Goal: Information Seeking & Learning: Learn about a topic

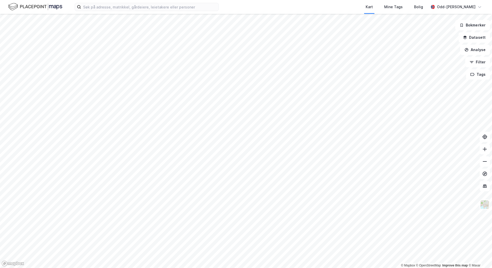
click at [102, 11] on div "Kart Mine Tags [PERSON_NAME]" at bounding box center [246, 7] width 492 height 14
click at [95, 8] on input at bounding box center [149, 7] width 137 height 8
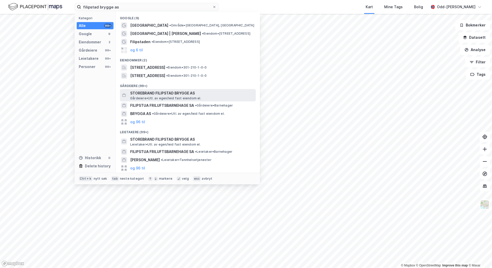
click at [159, 93] on span "STOREBRAND FILIPSTAD BRYGGE AS" at bounding box center [191, 93] width 123 height 6
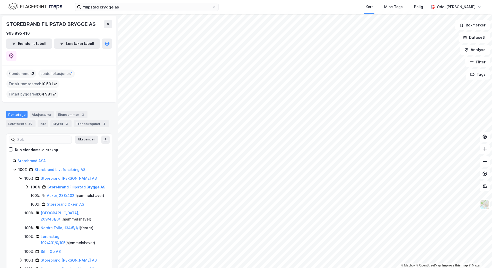
click at [22, 70] on div "Eiendommer : 2" at bounding box center [21, 74] width 30 height 8
click at [31, 70] on div "Eiendommer : 2" at bounding box center [21, 74] width 30 height 8
click at [27, 70] on div "Eiendommer : 2" at bounding box center [21, 74] width 30 height 8
click at [71, 111] on div "Eiendommer 2" at bounding box center [72, 114] width 32 height 7
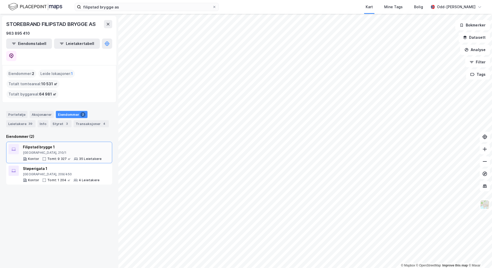
click at [43, 144] on div "Filipstad brygge 1" at bounding box center [62, 147] width 79 height 6
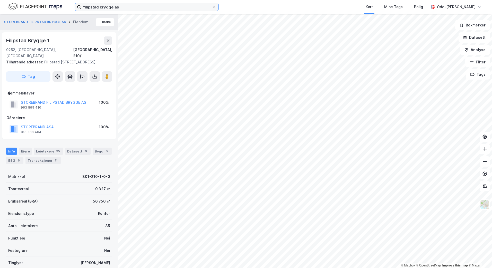
click at [119, 4] on input "filipstad brygge as" at bounding box center [146, 7] width 131 height 8
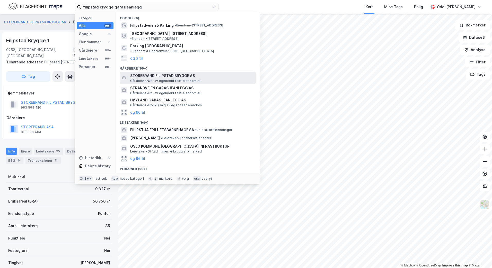
click at [158, 73] on span "STOREBRAND FILIPSTAD BRYGGE AS" at bounding box center [191, 76] width 123 height 6
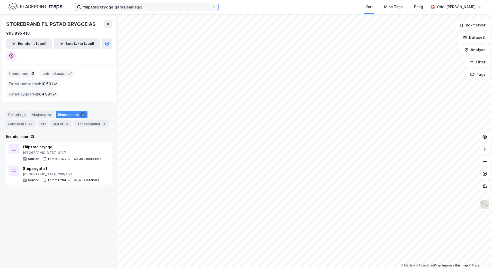
click at [147, 6] on input "filipstad brygge garasjeanlegg" at bounding box center [146, 7] width 131 height 8
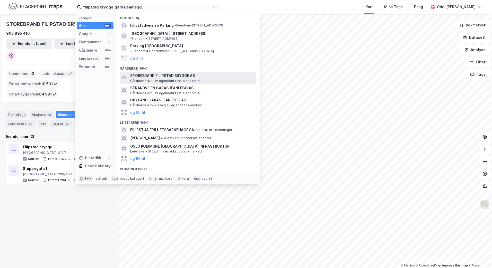
click at [181, 73] on span "STOREBRAND FILIPSTAD BRYGGE AS" at bounding box center [191, 76] width 123 height 6
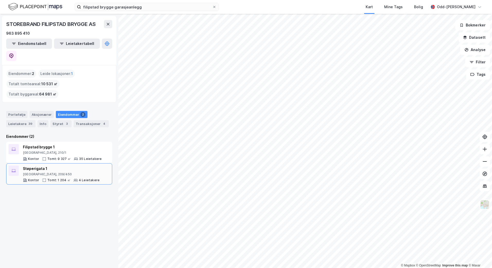
click at [42, 172] on div "[GEOGRAPHIC_DATA], 209/450" at bounding box center [61, 174] width 77 height 4
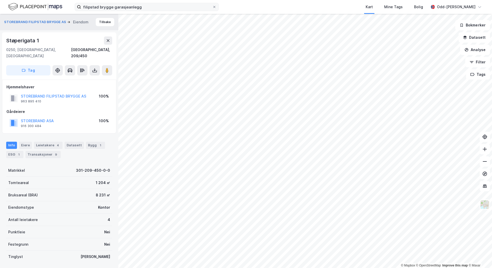
drag, startPoint x: 157, startPoint y: 11, endPoint x: 128, endPoint y: 11, distance: 28.5
click at [128, 11] on label "filipstad brygge garasjeanlegg" at bounding box center [147, 7] width 144 height 8
click at [128, 11] on input "filipstad brygge garasjeanlegg" at bounding box center [146, 7] width 131 height 8
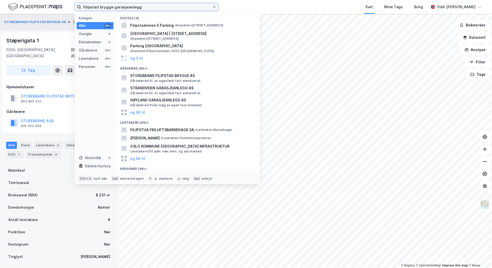
drag, startPoint x: 144, startPoint y: 6, endPoint x: 67, endPoint y: 8, distance: 77.1
click at [67, 8] on div "filipstad brygge garasjeanlegg Kategori Alle 99+ Google 6 Eiendommer 0 Gårdeier…" at bounding box center [246, 7] width 492 height 14
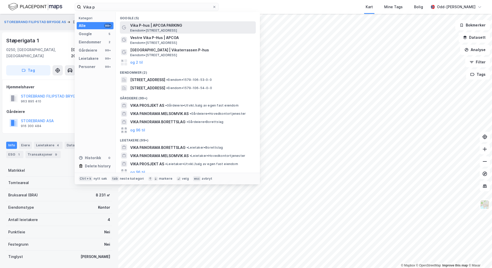
click at [142, 27] on span "Vika P-hus | APCOA PARKING" at bounding box center [191, 25] width 123 height 6
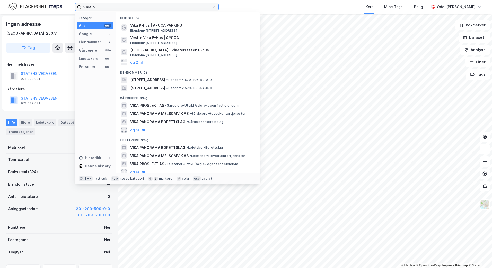
click at [95, 7] on input "Vika p" at bounding box center [146, 7] width 131 height 8
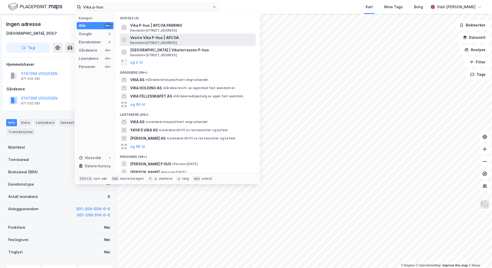
click at [159, 41] on span "Eiendom • [STREET_ADDRESS]" at bounding box center [153, 43] width 47 height 4
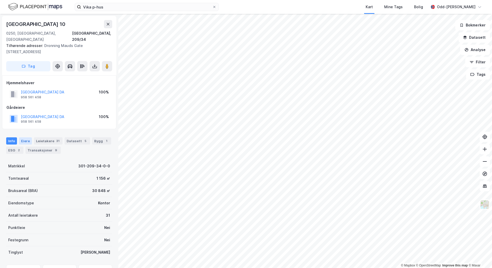
click at [26, 138] on div "Eiere" at bounding box center [25, 141] width 13 height 7
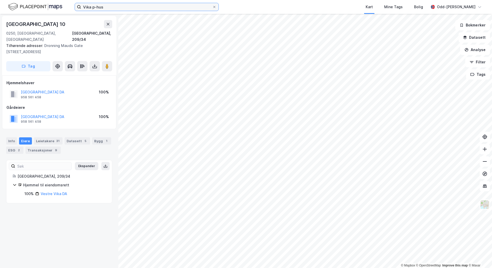
click at [116, 7] on input "Vika p-hus" at bounding box center [146, 7] width 131 height 8
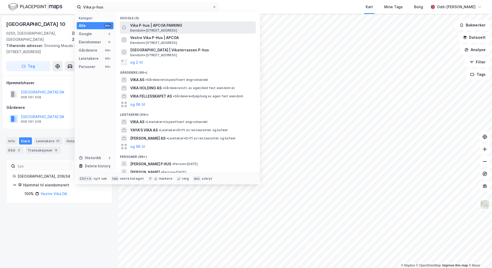
click at [141, 30] on span "Eiendom • [STREET_ADDRESS]" at bounding box center [153, 31] width 47 height 4
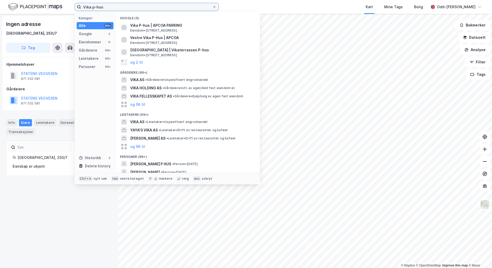
click at [116, 7] on input "Vika p-hus" at bounding box center [146, 7] width 131 height 8
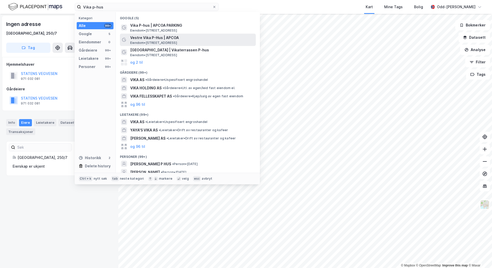
click at [154, 39] on span "Vestre Vika P-Hus | APCOA" at bounding box center [191, 38] width 123 height 6
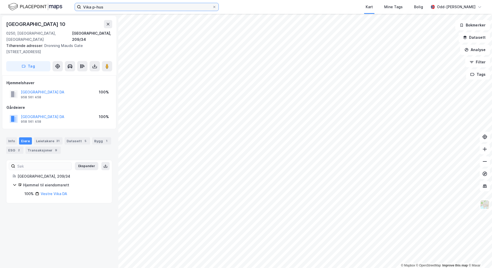
click at [106, 6] on input "Vika p-hus" at bounding box center [146, 7] width 131 height 8
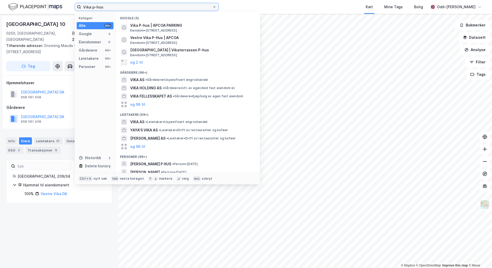
drag, startPoint x: 99, startPoint y: 7, endPoint x: 68, endPoint y: 8, distance: 31.1
click at [68, 8] on div "Vika p-hus Kategori Alle 99+ Google 5 Eiendommer 0 Gårdeiere 99+ Leietakere 99+…" at bounding box center [246, 7] width 492 height 14
paste input "Storebrand [PERSON_NAME] gate 10 AS"
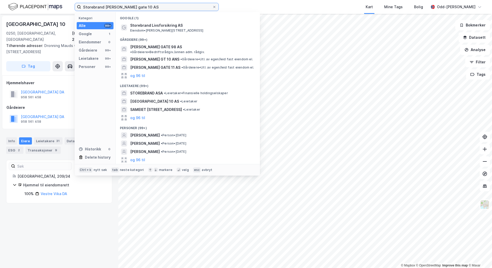
click at [103, 7] on input "Storebrand [PERSON_NAME] gate 10 AS" at bounding box center [146, 7] width 131 height 8
drag, startPoint x: 105, startPoint y: 7, endPoint x: 62, endPoint y: 8, distance: 42.9
click at [62, 7] on div "Storebrand [PERSON_NAME] gate 10 AS Kategori Alle 99+ Google 1 Eiendommer 0 Går…" at bounding box center [246, 7] width 492 height 14
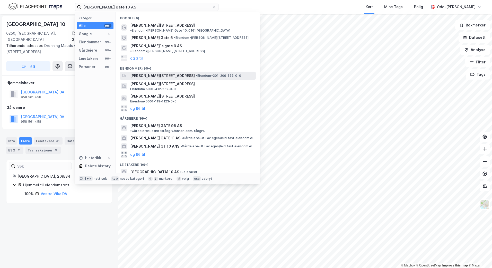
click at [145, 73] on span "[PERSON_NAME][STREET_ADDRESS]" at bounding box center [162, 76] width 65 height 6
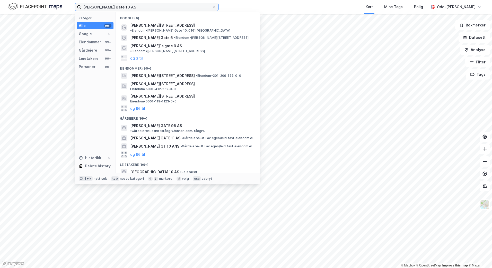
drag, startPoint x: 109, startPoint y: 8, endPoint x: 75, endPoint y: 8, distance: 34.2
click at [75, 8] on label "[PERSON_NAME] gate 10 AS" at bounding box center [147, 7] width 144 height 8
paste input "Storebrand Filipstad Brygge AS"
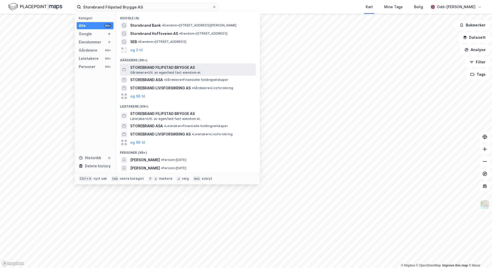
click at [159, 68] on span "STOREBRAND FILIPSTAD BRYGGE AS" at bounding box center [191, 68] width 123 height 6
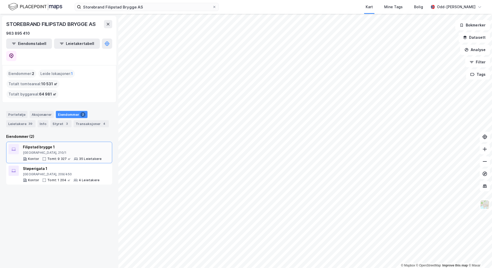
click at [76, 144] on div "Filipstad brygge 1 [GEOGRAPHIC_DATA], 210/1 Kontor Tomt: 9 327 ㎡ 35 Leietakere" at bounding box center [62, 152] width 79 height 17
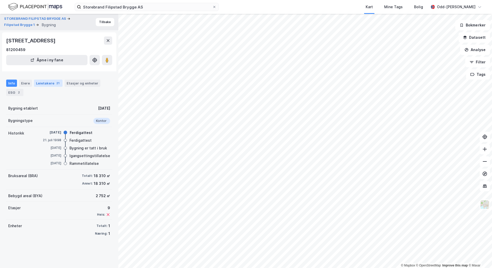
click at [46, 83] on div "Leietakere 21" at bounding box center [48, 83] width 29 height 7
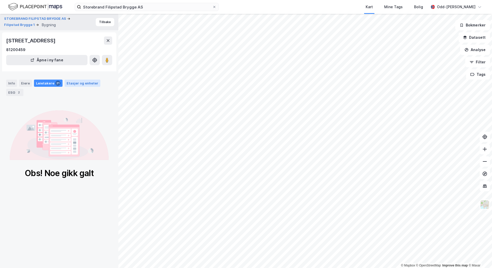
click at [76, 83] on div "Etasjer og enheter" at bounding box center [83, 83] width 32 height 5
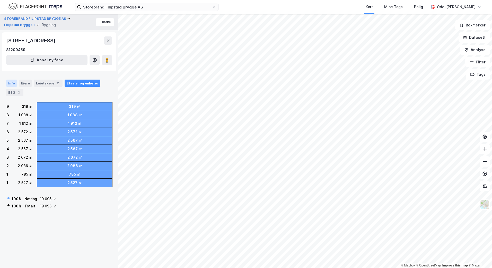
click at [13, 83] on div "Info" at bounding box center [11, 83] width 11 height 7
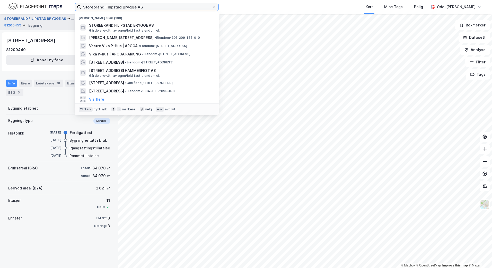
drag, startPoint x: 135, startPoint y: 11, endPoint x: 60, endPoint y: 17, distance: 75.6
click at [60, 17] on div "Storebrand Filipstad Brygge AS Nylige søk (100) STOREBRAND FILIPSTAD BRYGGE AS …" at bounding box center [246, 134] width 492 height 268
paste input "999618847"
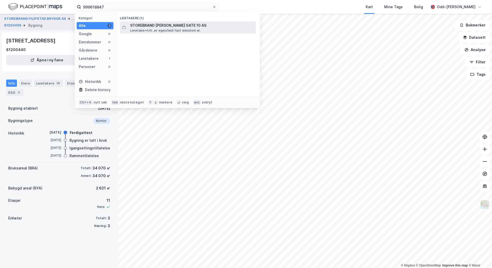
click at [146, 31] on span "Leietaker • Utl. av egen/leid fast eiendom el." at bounding box center [165, 31] width 70 height 4
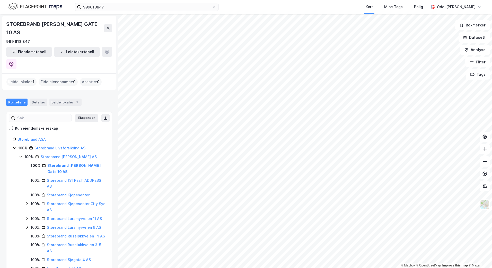
click at [25, 78] on div "Leide lokaler : 1" at bounding box center [21, 82] width 30 height 8
click at [62, 78] on div "Eide eiendommer : 0" at bounding box center [58, 82] width 39 height 8
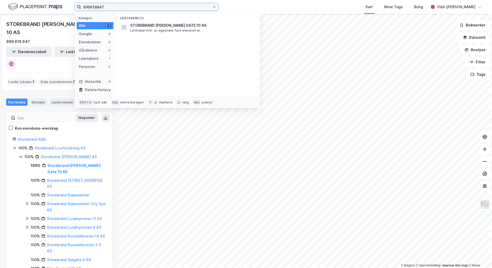
drag, startPoint x: 110, startPoint y: 3, endPoint x: 49, endPoint y: 4, distance: 61.4
click at [49, 4] on div "999618847 Kategori Alle 1 Google 0 Eiendommer 0 Gårdeiere 0 Leietakere 1 Person…" at bounding box center [246, 7] width 492 height 14
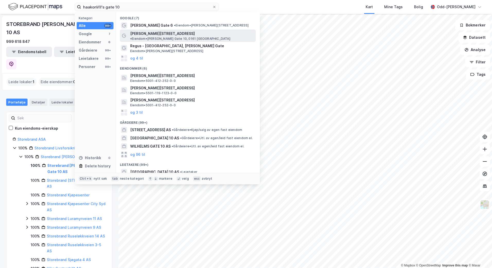
click at [144, 34] on span "[PERSON_NAME][STREET_ADDRESS]" at bounding box center [162, 34] width 65 height 6
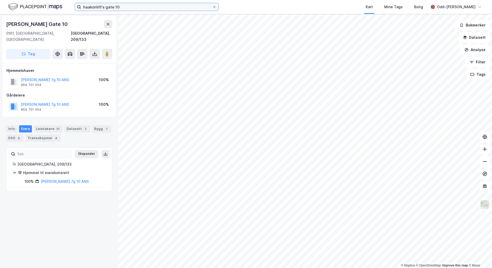
click at [124, 6] on input "haakonVII's gate 10" at bounding box center [146, 7] width 131 height 8
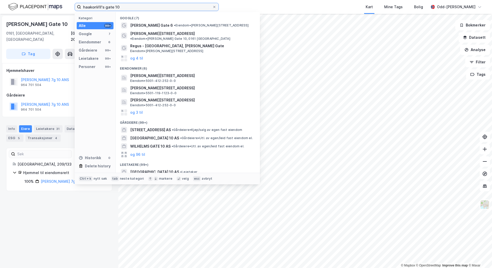
drag, startPoint x: 115, startPoint y: 7, endPoint x: 81, endPoint y: 6, distance: 34.5
click at [81, 6] on label "haakonVII's gate 10" at bounding box center [147, 7] width 144 height 8
paste input "Storebrand [PERSON_NAME] gate 10 AS"
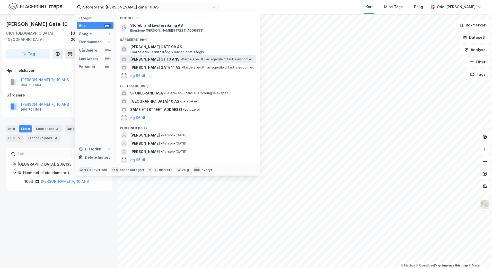
click at [155, 56] on span "[PERSON_NAME] GT 10 ANS" at bounding box center [154, 59] width 49 height 6
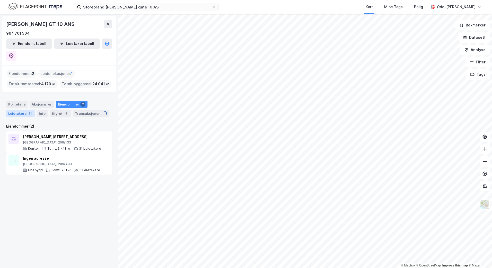
click at [28, 111] on div "31" at bounding box center [30, 113] width 5 height 5
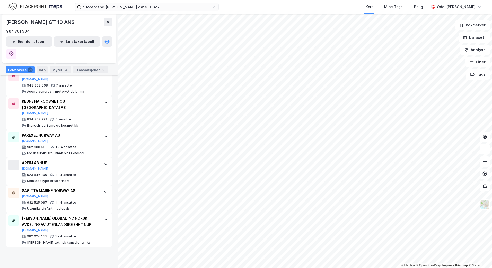
scroll to position [325, 0]
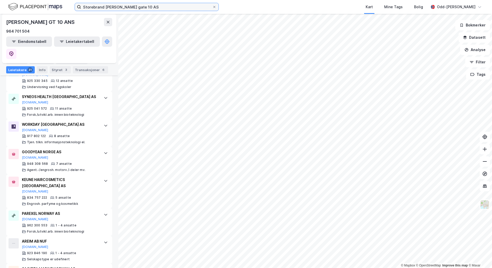
click at [103, 6] on input "Storebrand [PERSON_NAME] gate 10 AS" at bounding box center [146, 7] width 131 height 8
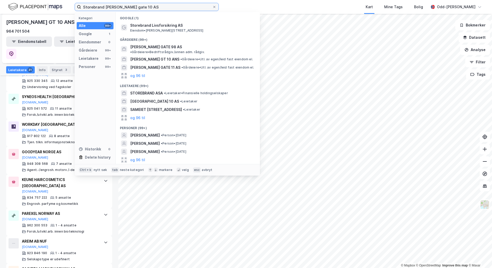
drag, startPoint x: 103, startPoint y: 6, endPoint x: 58, endPoint y: 11, distance: 46.0
click at [56, 11] on div "Storebrand [PERSON_NAME] gate 10 AS Kategori Alle 99+ Google 1 Eiendommer 0 Går…" at bounding box center [246, 7] width 492 height 14
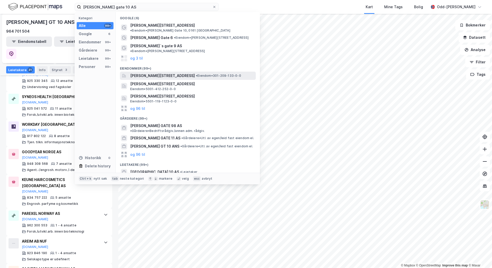
click at [149, 73] on span "[PERSON_NAME][STREET_ADDRESS]" at bounding box center [162, 76] width 65 height 6
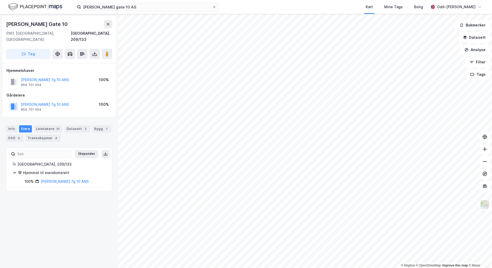
click at [14, 172] on icon at bounding box center [14, 173] width 3 height 2
click at [14, 171] on icon at bounding box center [15, 173] width 4 height 4
click at [41, 179] on link "[PERSON_NAME] 7g 10 ANS" at bounding box center [65, 181] width 48 height 4
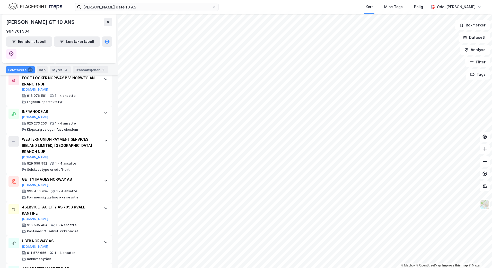
scroll to position [591, 0]
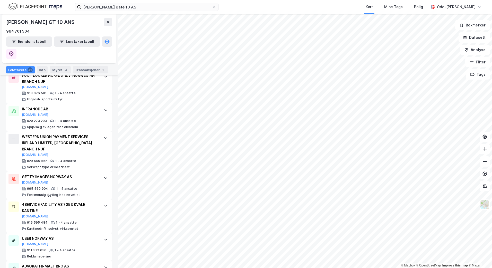
drag, startPoint x: 157, startPoint y: 3, endPoint x: 99, endPoint y: 2, distance: 57.1
click at [99, 3] on label "[PERSON_NAME] gate 10 AS" at bounding box center [147, 7] width 144 height 8
click at [99, 3] on input "[PERSON_NAME] gate 10 AS" at bounding box center [146, 7] width 131 height 8
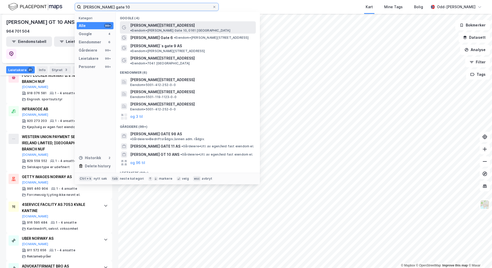
type input "[PERSON_NAME] gate 10"
click at [138, 25] on span "[PERSON_NAME][STREET_ADDRESS]" at bounding box center [162, 25] width 65 height 6
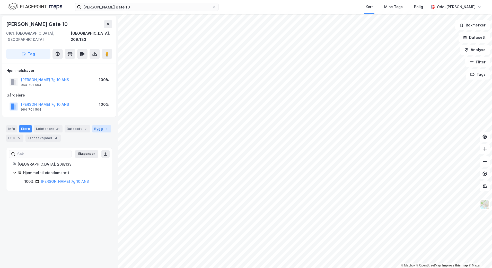
click at [98, 125] on div "Bygg 1" at bounding box center [101, 128] width 19 height 7
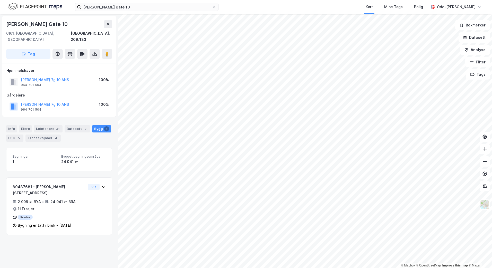
click at [98, 125] on div "Bygg 1" at bounding box center [101, 128] width 19 height 7
click at [28, 23] on div "[PERSON_NAME] Gate 10" at bounding box center [37, 24] width 62 height 8
click at [94, 32] on div "[GEOGRAPHIC_DATA], 209/133" at bounding box center [91, 36] width 41 height 12
click at [14, 28] on div "Haakon [STREET_ADDRESS], 209/133" at bounding box center [59, 31] width 106 height 23
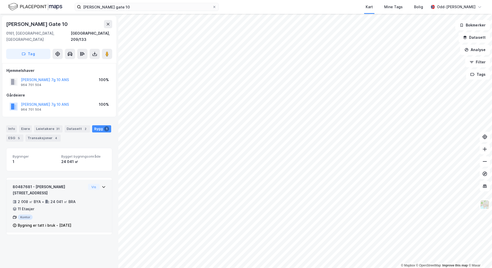
click at [37, 184] on div "80487681 - [PERSON_NAME][STREET_ADDRESS]" at bounding box center [49, 190] width 73 height 12
click at [90, 184] on button "Vis" at bounding box center [94, 187] width 12 height 6
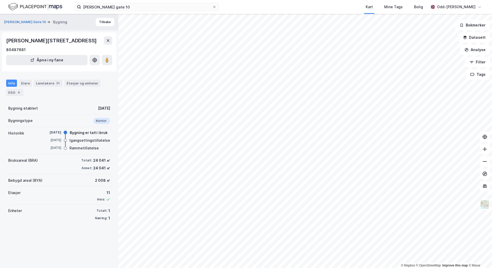
click at [63, 184] on div "Bebygd areal (BYA) 2 008 ㎡" at bounding box center [59, 181] width 106 height 12
click at [49, 81] on div "Leietakere 31" at bounding box center [48, 83] width 29 height 7
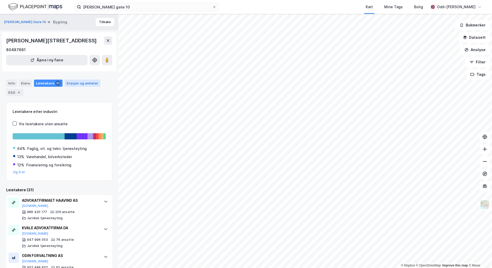
click at [82, 83] on div "Etasjer og enheter" at bounding box center [83, 83] width 32 height 5
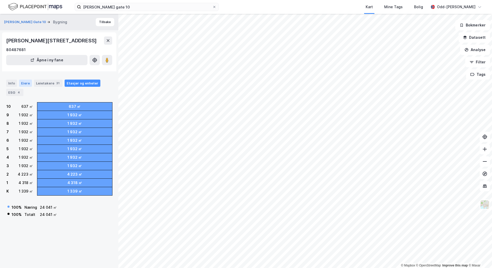
click at [22, 84] on div "Eiere" at bounding box center [25, 83] width 13 height 7
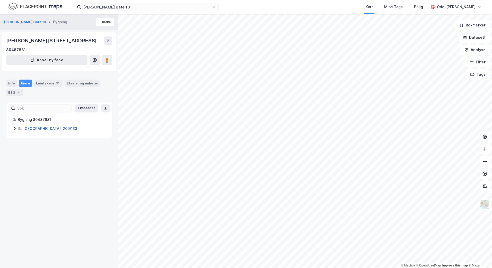
click at [38, 127] on link "[GEOGRAPHIC_DATA], 209/133" at bounding box center [50, 128] width 54 height 4
